Goal: Navigation & Orientation: Find specific page/section

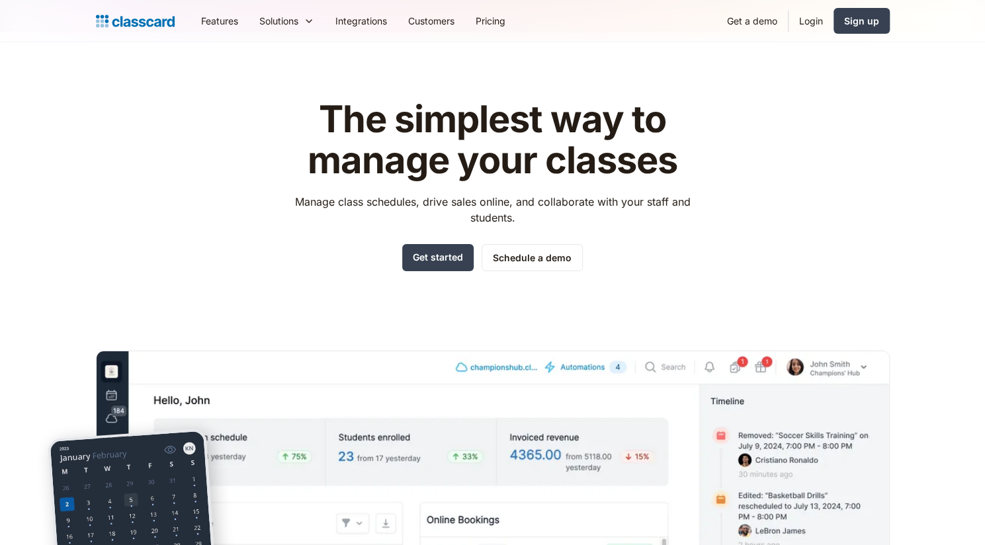
scroll to position [14, 0]
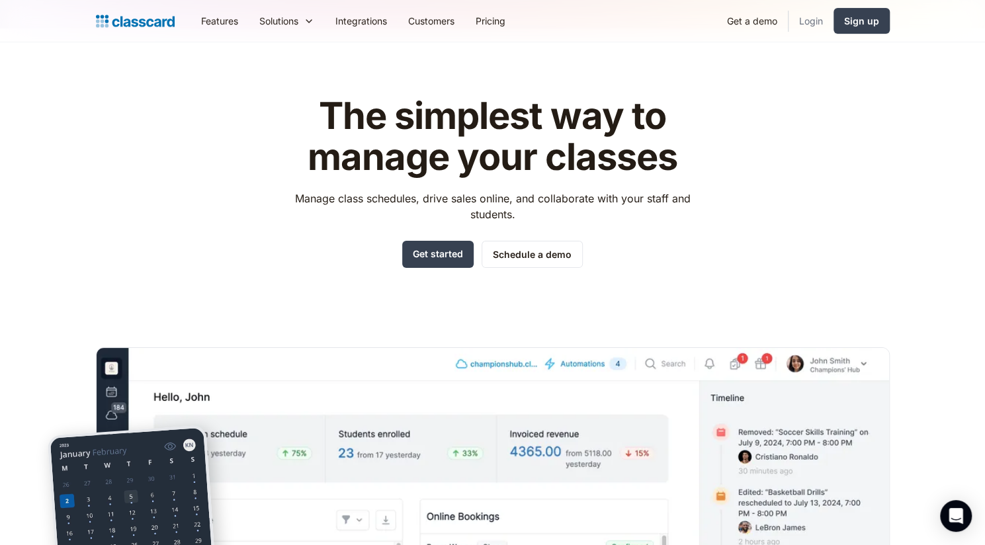
click at [820, 17] on link "Login" at bounding box center [811, 21] width 45 height 30
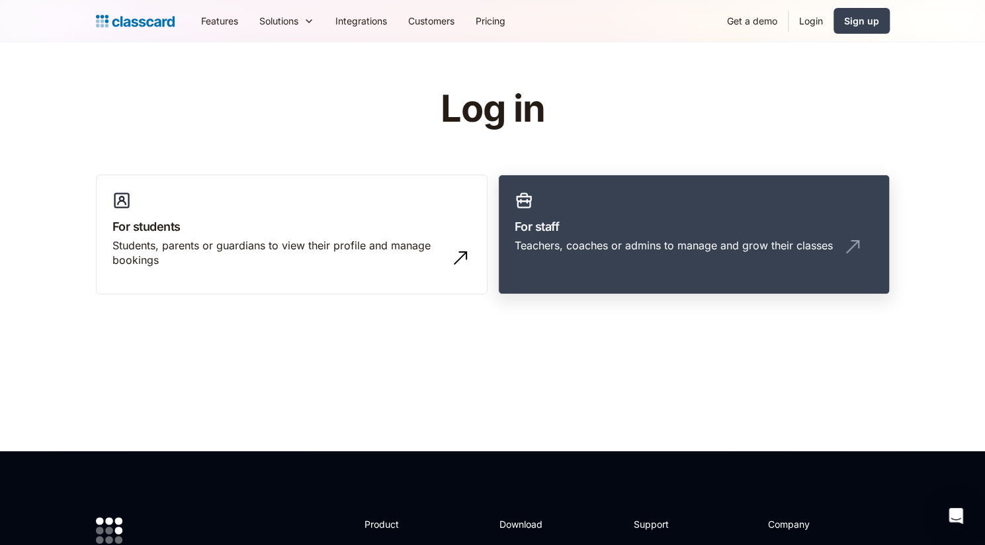
click at [590, 218] on h3 "For staff" at bounding box center [694, 227] width 359 height 18
